Goal: Find specific page/section: Find specific page/section

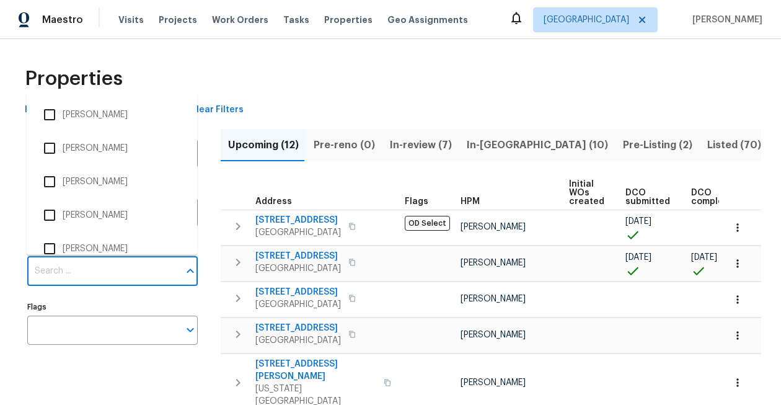
click at [107, 269] on input "Individuals" at bounding box center [103, 271] width 152 height 29
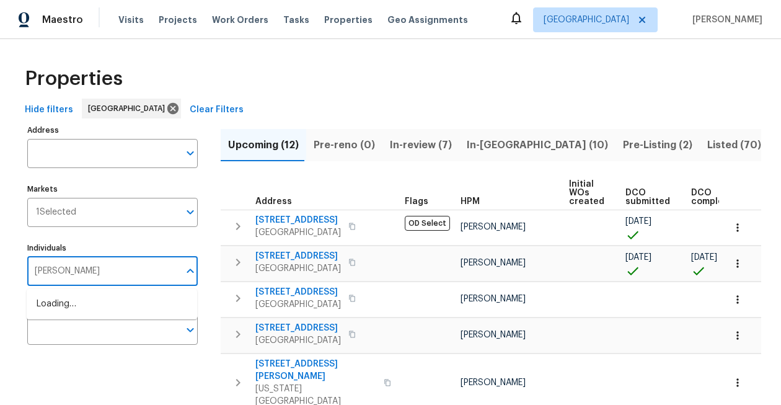
type input "stephen lacy"
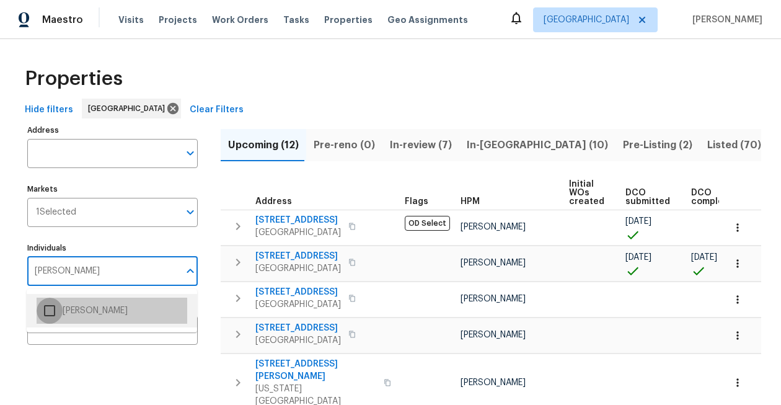
click at [49, 307] on input "checkbox" at bounding box center [50, 310] width 26 height 26
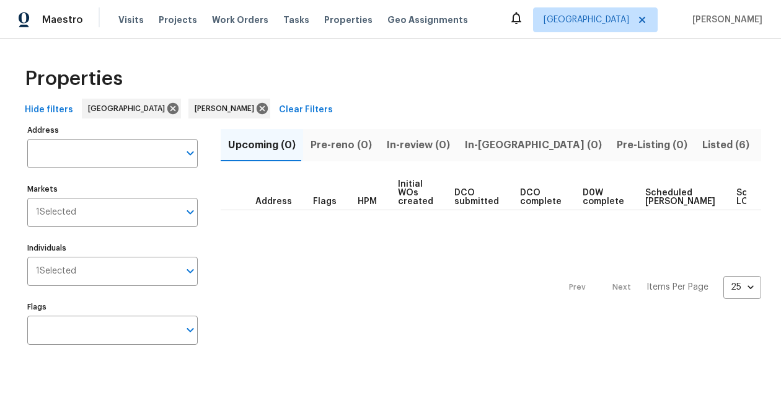
click at [764, 150] on span "Resale (4)" at bounding box center [789, 144] width 50 height 17
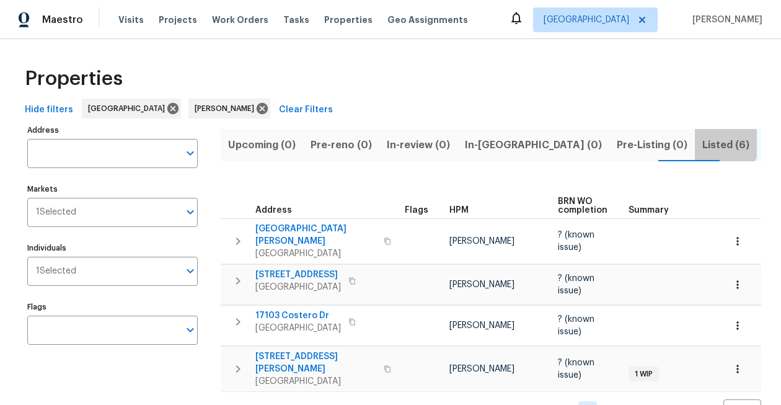
click at [702, 143] on span "Listed (6)" at bounding box center [725, 144] width 47 height 17
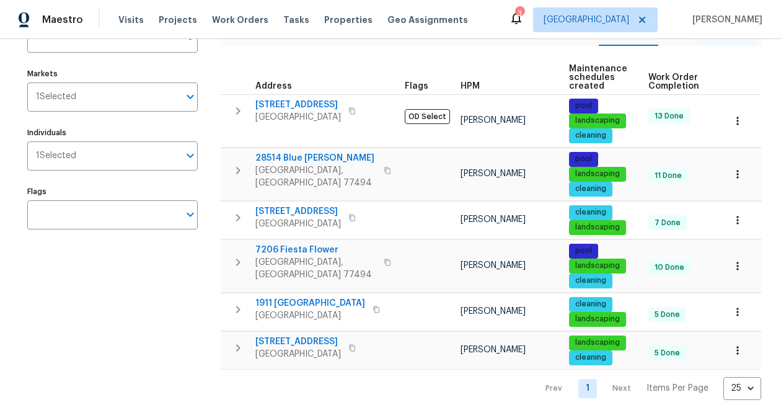
scroll to position [117, 0]
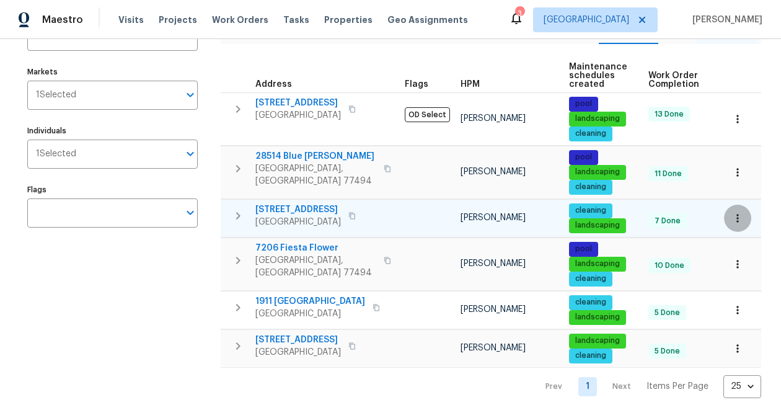
click at [737, 218] on icon "button" at bounding box center [737, 218] width 2 height 8
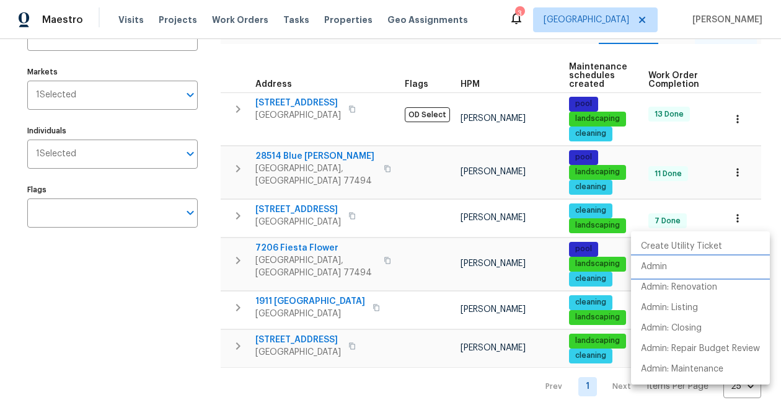
click at [680, 272] on li "Admin" at bounding box center [700, 267] width 139 height 20
